Goal: Check status: Check status

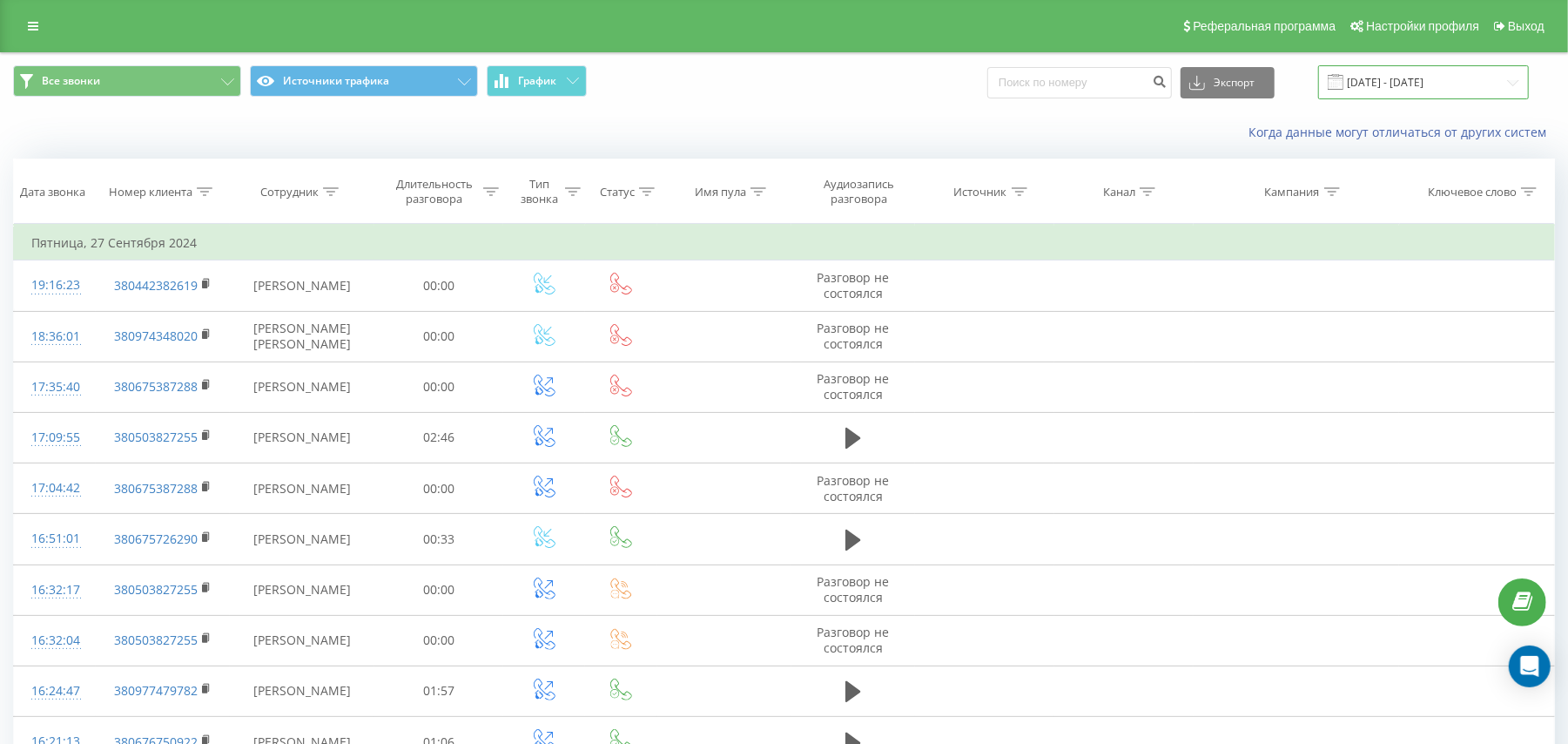
click at [1397, 88] on input "[DATE] - [DATE]" at bounding box center [1424, 82] width 211 height 34
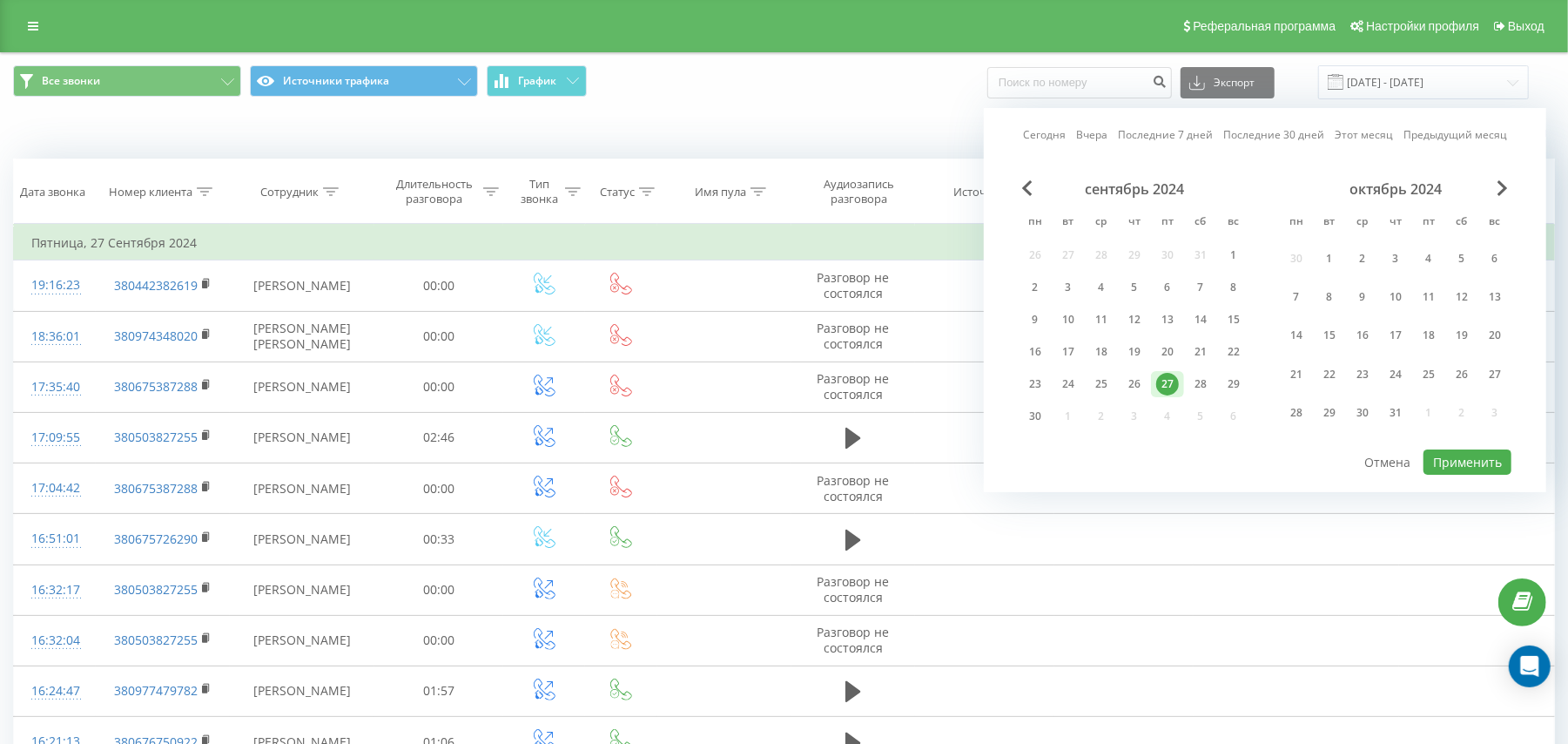
drag, startPoint x: 1063, startPoint y: 139, endPoint x: 1454, endPoint y: 418, distance: 480.3
click at [1064, 137] on link "Сегодня" at bounding box center [1045, 134] width 43 height 16
click at [1467, 463] on button "Применить" at bounding box center [1467, 461] width 88 height 25
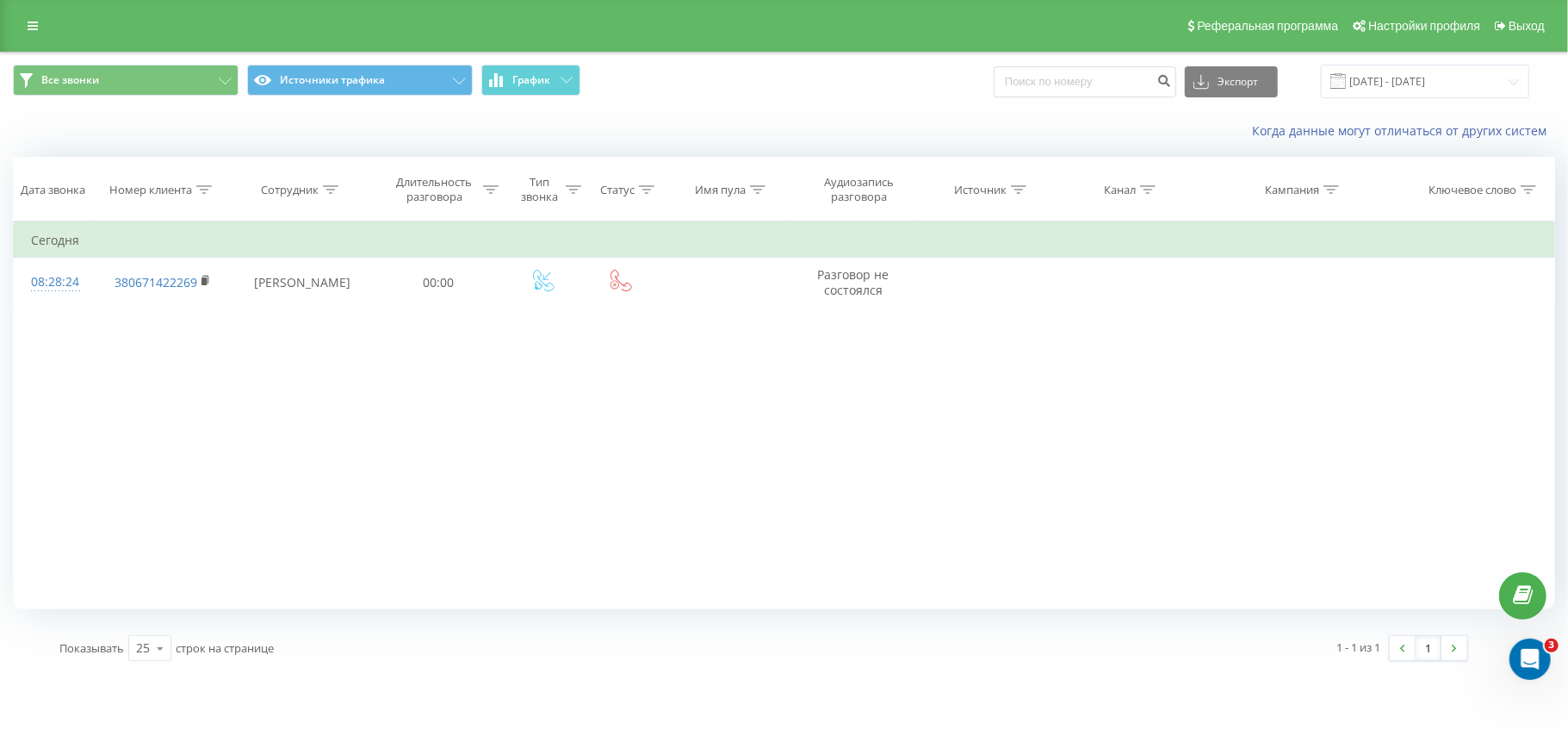
click at [1472, 69] on div "Все звонки Источники трафика График Экспорт .csv .xls .xlsx [DATE] - [DATE]" at bounding box center [784, 81] width 1566 height 57
click at [1472, 76] on input "[DATE] - [DATE]" at bounding box center [1425, 81] width 209 height 33
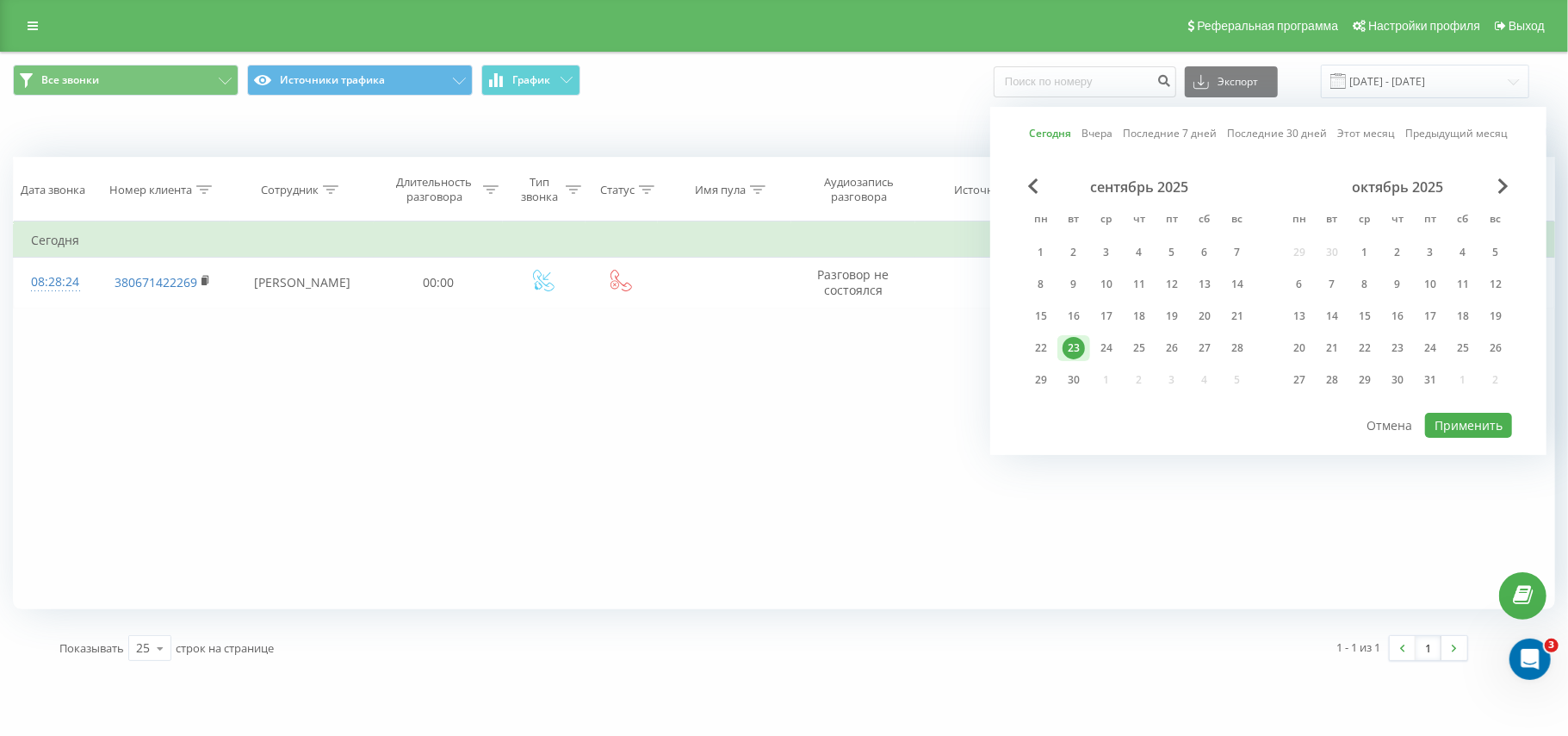
click at [1102, 123] on div "Сегодня Вчера Последние 7 дней Последние 30 дней Этот месяц Предыдущий месяц се…" at bounding box center [1268, 281] width 556 height 348
click at [1102, 138] on link "Вчера" at bounding box center [1096, 133] width 31 height 16
click at [1429, 429] on button "Применить" at bounding box center [1469, 425] width 87 height 25
type input "[DATE] - [DATE]"
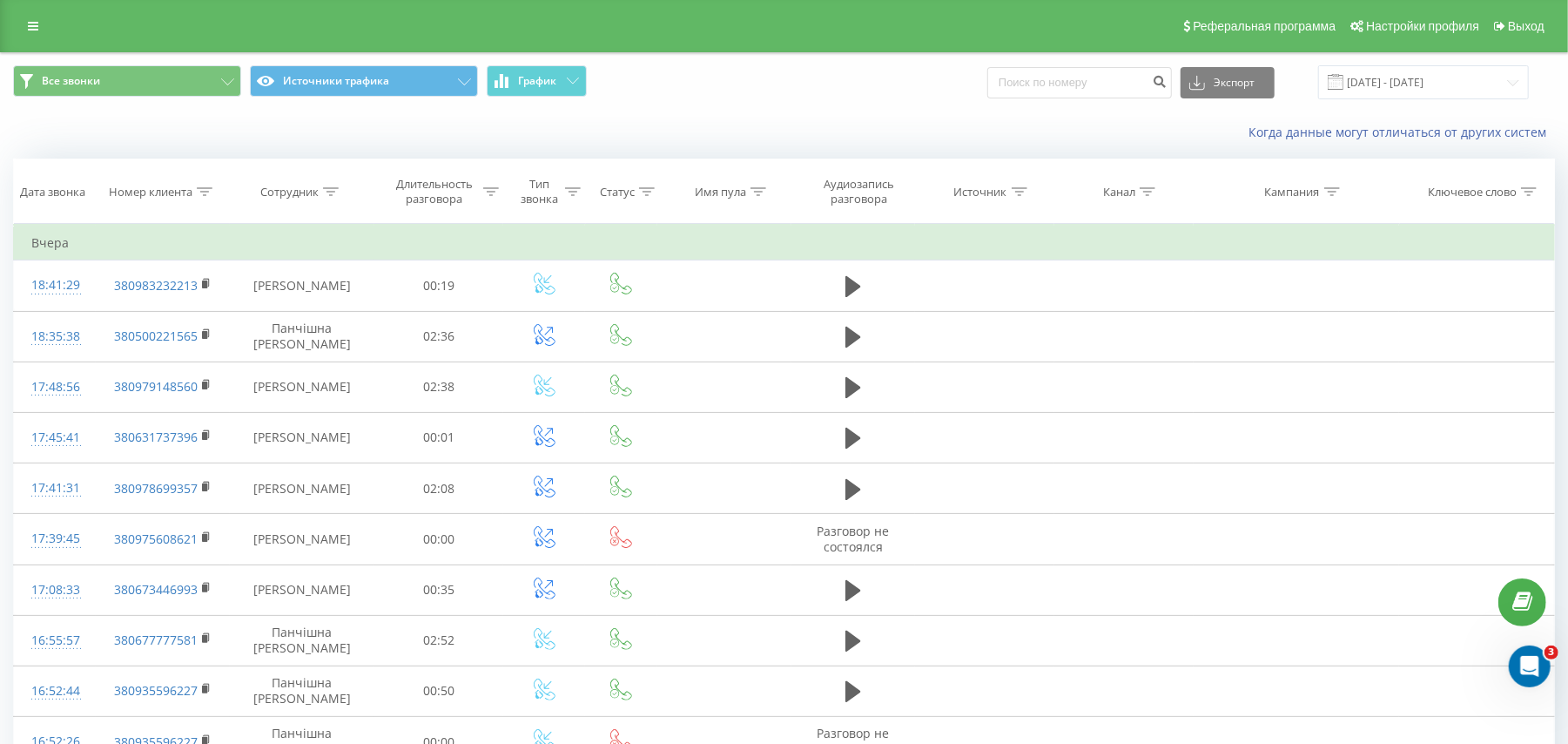
click at [729, 200] on th "Имя пула" at bounding box center [725, 192] width 134 height 65
click at [726, 196] on div "Имя пула" at bounding box center [720, 192] width 51 height 15
click at [718, 318] on input "text" at bounding box center [725, 316] width 153 height 31
type input "olx"
click at [759, 362] on span "OK" at bounding box center [761, 350] width 48 height 27
